Goal: Task Accomplishment & Management: Manage account settings

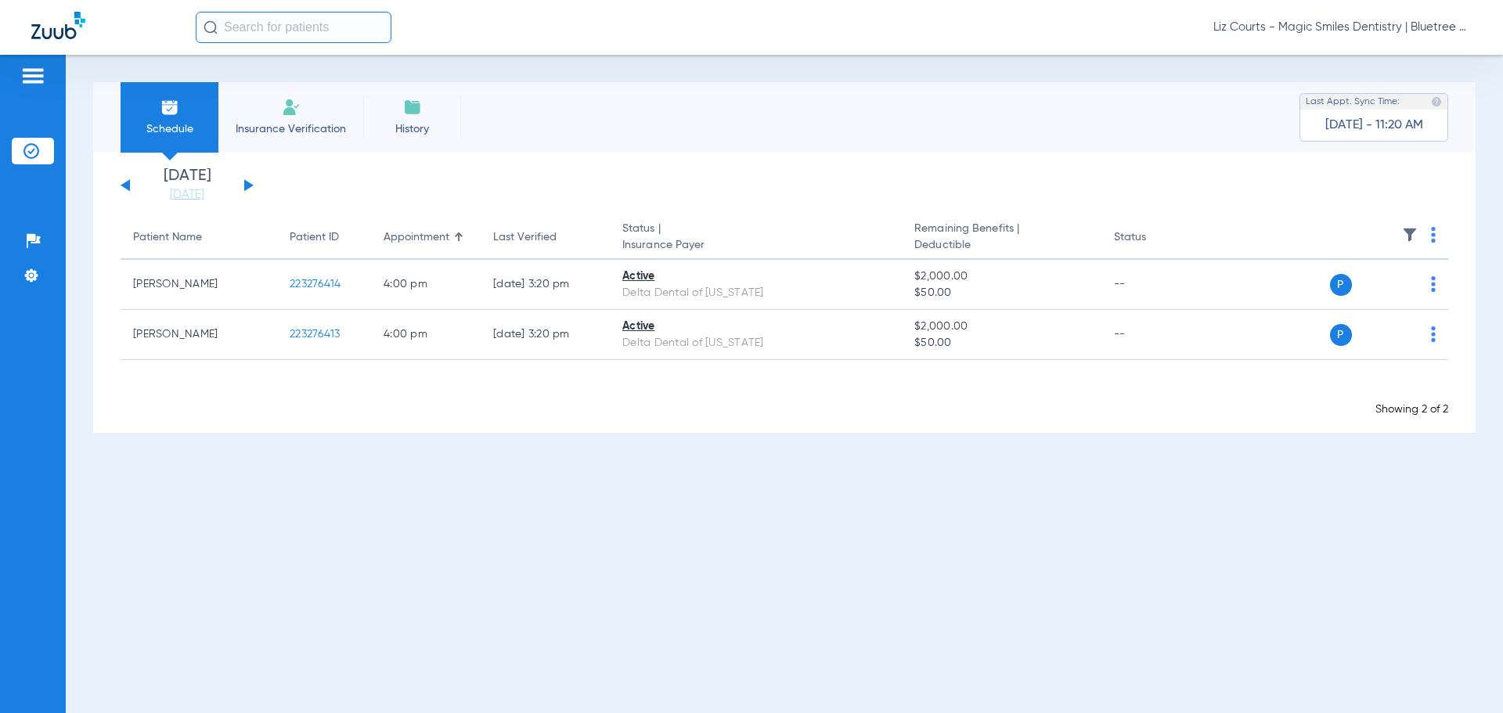
click at [1355, 24] on span "Liz Courts - Magic Smiles Dentistry | Bluetree Dental" at bounding box center [1342, 28] width 258 height 16
click at [1379, 59] on span "Account Selection" at bounding box center [1413, 55] width 88 height 11
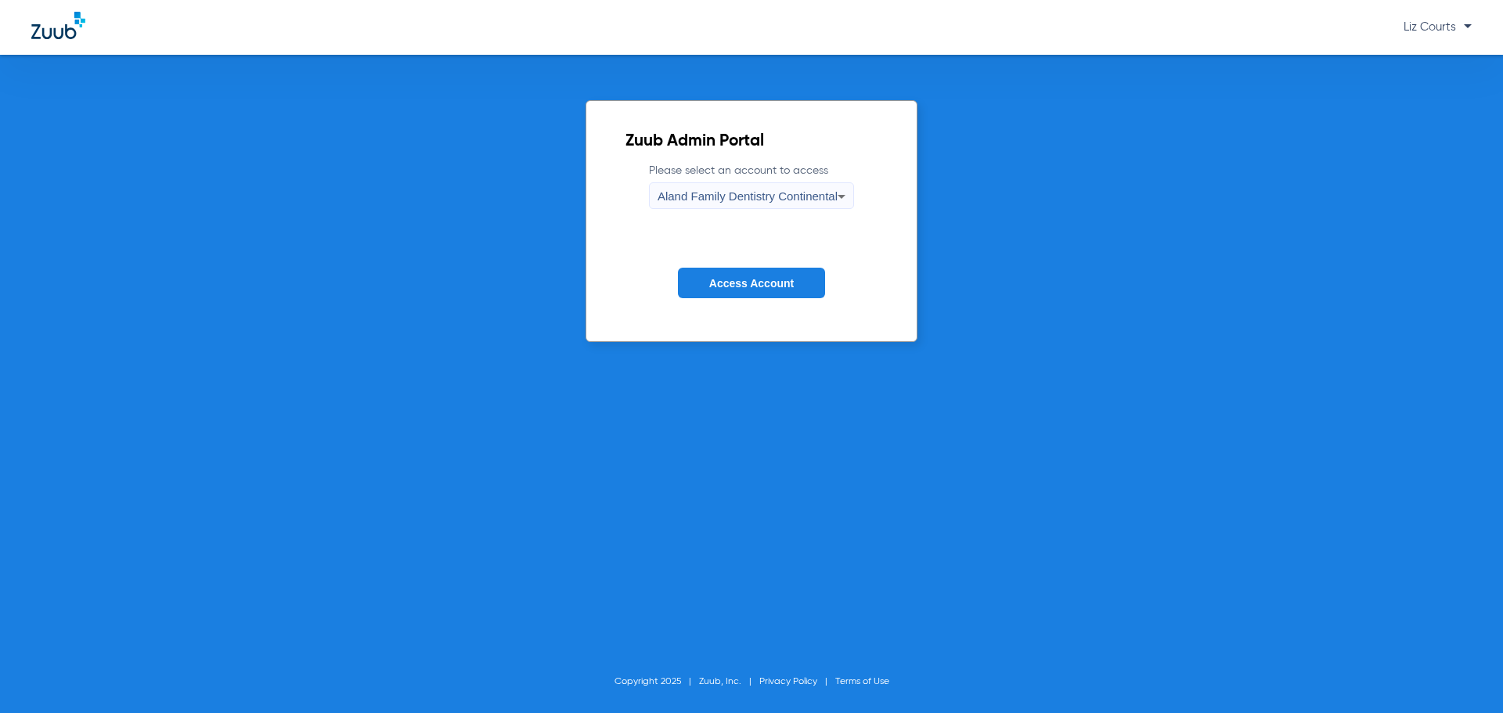
click at [798, 192] on span "Aland Family Dentistry Continental" at bounding box center [748, 195] width 180 height 13
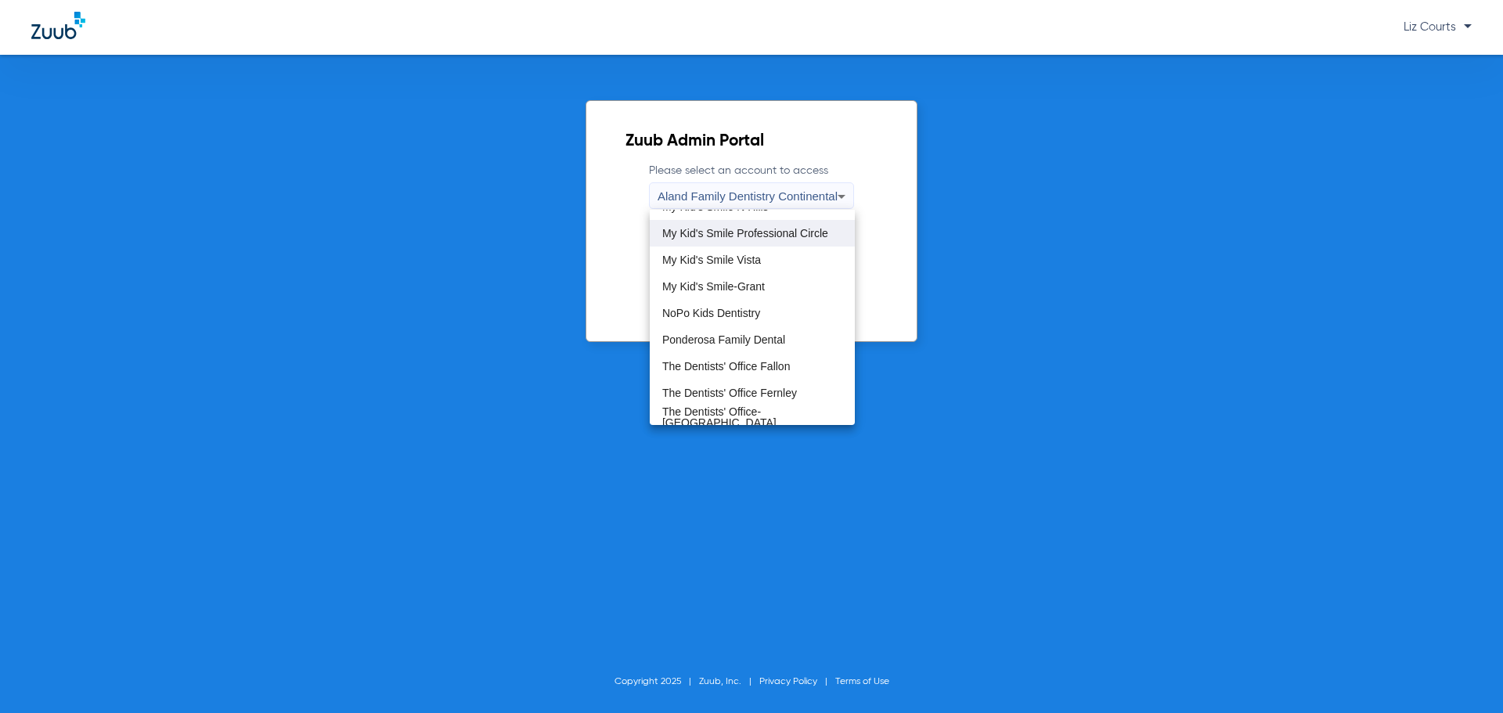
scroll to position [470, 0]
click at [716, 311] on span "NoPo Kids Dentistry" at bounding box center [711, 312] width 98 height 11
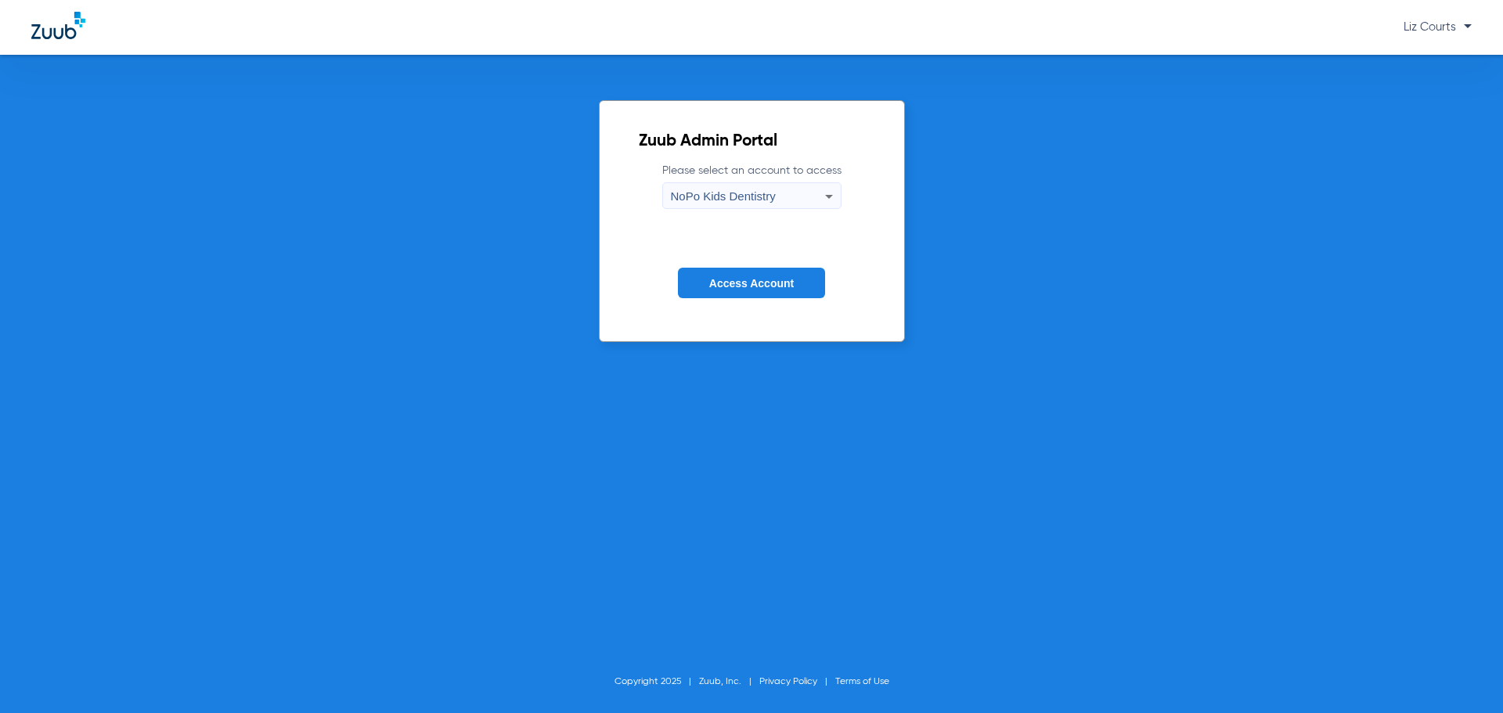
click at [723, 287] on span "Access Account" at bounding box center [751, 283] width 85 height 13
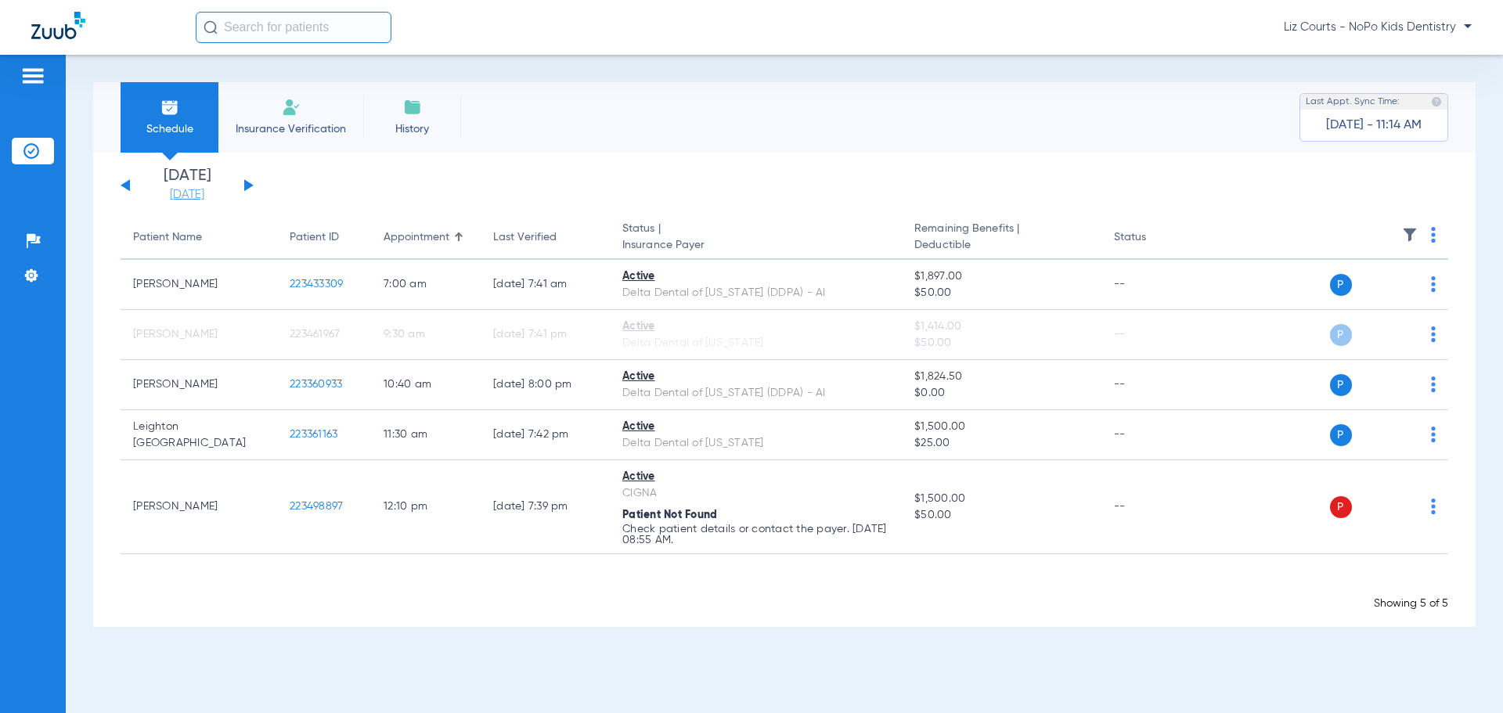
click at [182, 191] on link "[DATE]" at bounding box center [187, 195] width 94 height 16
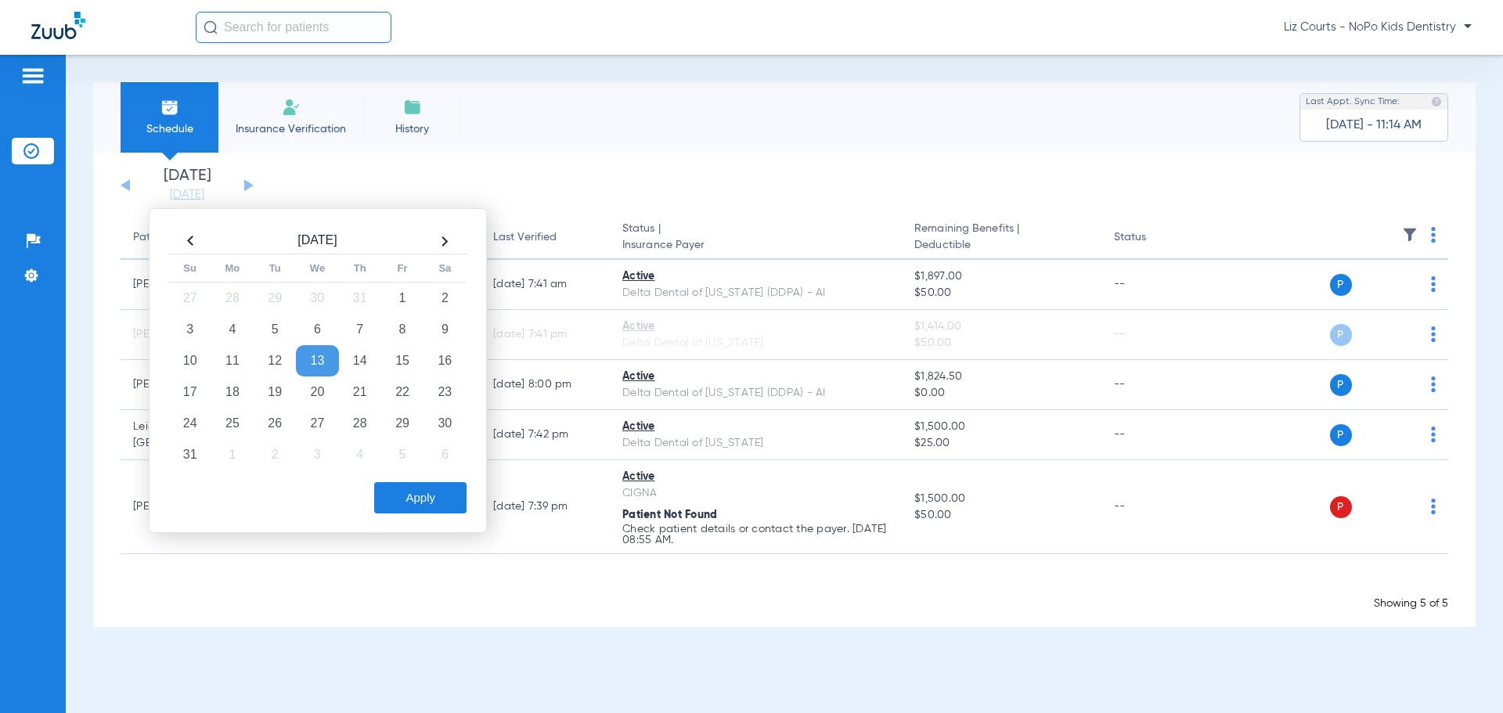
click at [445, 242] on th at bounding box center [444, 241] width 42 height 25
click at [232, 355] on td "15" at bounding box center [232, 360] width 42 height 31
click at [419, 497] on button "Apply" at bounding box center [420, 497] width 92 height 31
